Goal: Use online tool/utility: Utilize a website feature to perform a specific function

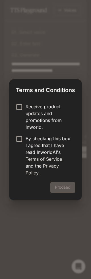
click at [17, 130] on label "Receive product updates and promotions from Inworld." at bounding box center [42, 116] width 58 height 27
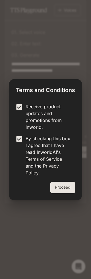
click at [65, 191] on button "Proceed" at bounding box center [63, 187] width 25 height 11
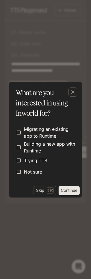
click at [38, 185] on div "Migrating an existing app to Runtime Building a new app with Runtime Trying TTS…" at bounding box center [45, 152] width 73 height 68
click at [49, 191] on p "Esc" at bounding box center [50, 190] width 7 height 6
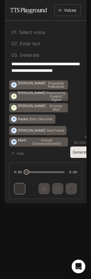
click at [23, 46] on p "Enter text" at bounding box center [30, 43] width 22 height 5
click at [15, 156] on icon "button" at bounding box center [13, 153] width 5 height 5
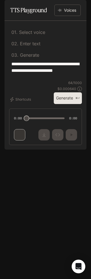
click at [44, 48] on div "0 2 . Enter text" at bounding box center [45, 42] width 73 height 11
click at [54, 35] on div "0 1 . Select voice" at bounding box center [45, 32] width 68 height 5
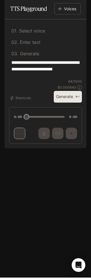
scroll to position [1, 0]
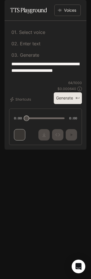
click at [41, 9] on div "Default" at bounding box center [31, 8] width 23 height 5
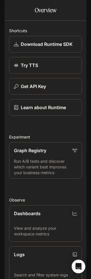
click at [8, 9] on icon "open drawer" at bounding box center [9, 8] width 5 height 4
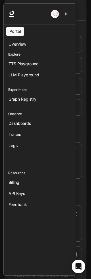
click at [24, 65] on span "TTS Playground" at bounding box center [24, 64] width 30 height 6
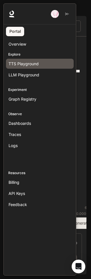
click at [27, 65] on span "TTS Playground" at bounding box center [24, 64] width 30 height 6
click at [80, 42] on div at bounding box center [48, 139] width 91 height 273
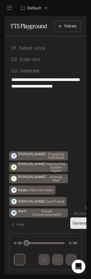
click at [52, 54] on div "0 2 . Enter text" at bounding box center [45, 58] width 73 height 11
click at [64, 26] on button "Voices" at bounding box center [68, 26] width 27 height 11
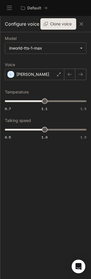
click at [81, 76] on icon "button" at bounding box center [81, 74] width 5 height 5
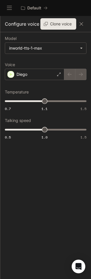
click at [88, 77] on div "**********" at bounding box center [45, 147] width 91 height 263
click at [83, 75] on button "button" at bounding box center [80, 74] width 11 height 11
click at [85, 75] on div at bounding box center [75, 74] width 22 height 11
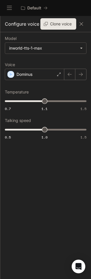
click at [82, 75] on icon "button" at bounding box center [81, 74] width 5 height 5
click at [82, 74] on div at bounding box center [75, 74] width 22 height 11
